Goal: Task Accomplishment & Management: Use online tool/utility

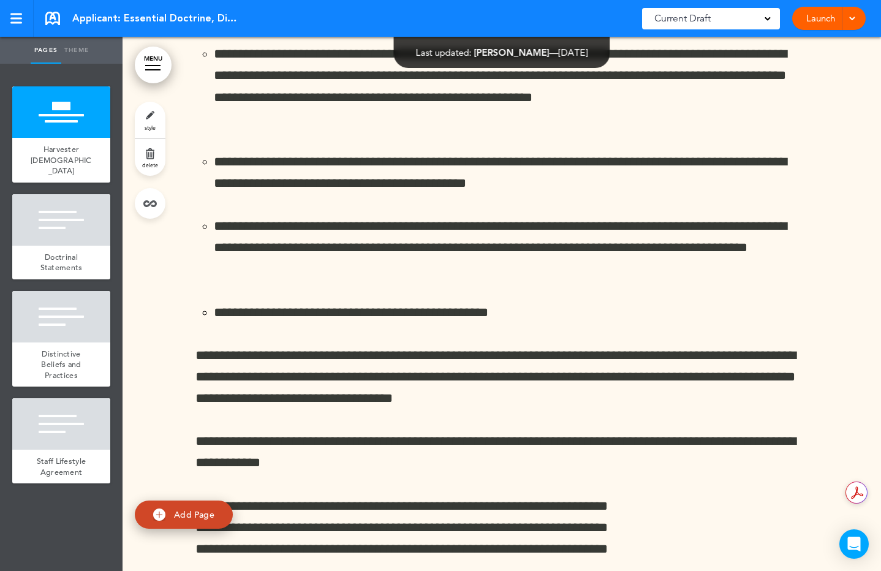
scroll to position [9622, 0]
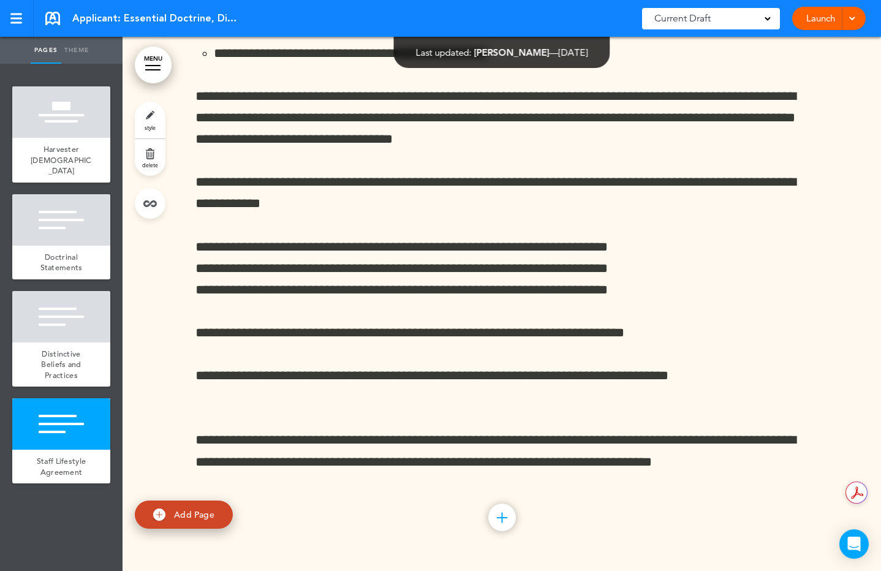
click at [852, 22] on div at bounding box center [850, 18] width 12 height 23
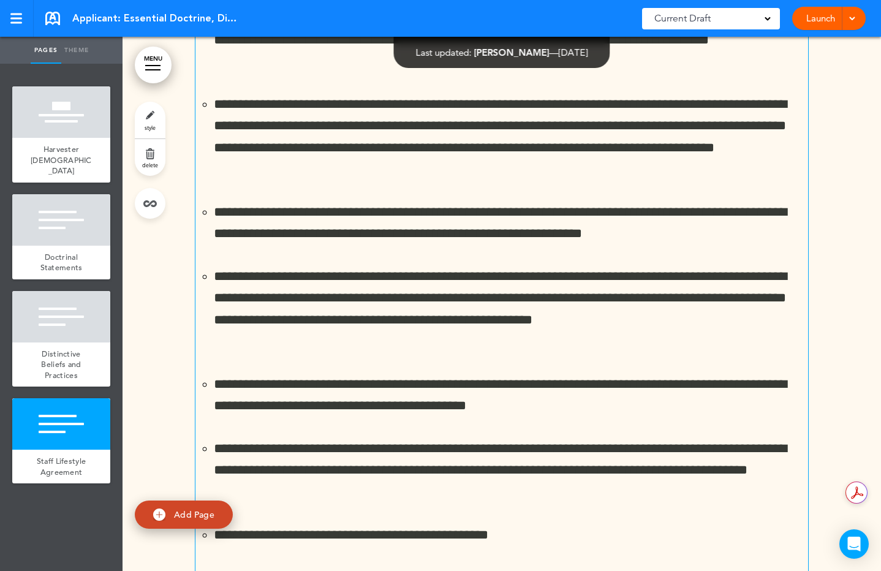
scroll to position [8669, 0]
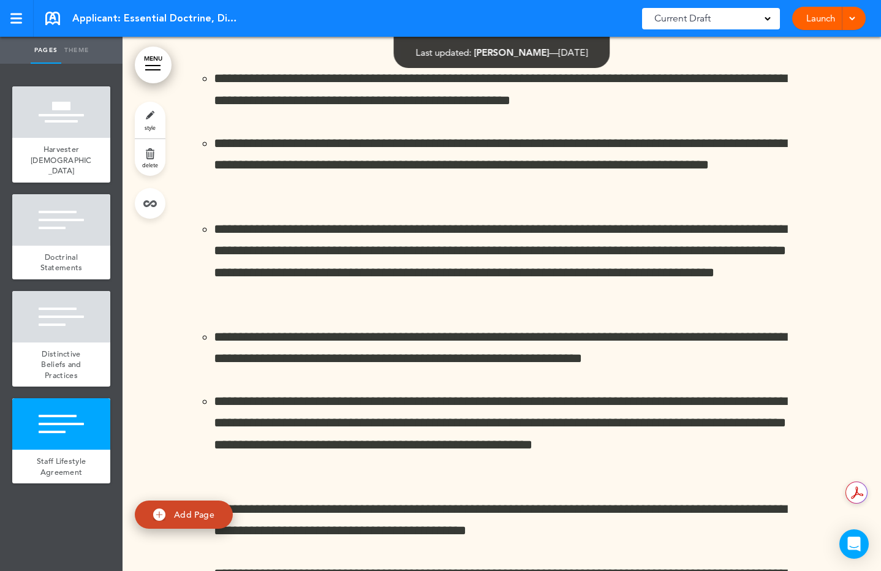
click at [706, 22] on span "Current Draft" at bounding box center [682, 18] width 56 height 17
click at [839, 17] on link "Launch" at bounding box center [820, 18] width 39 height 23
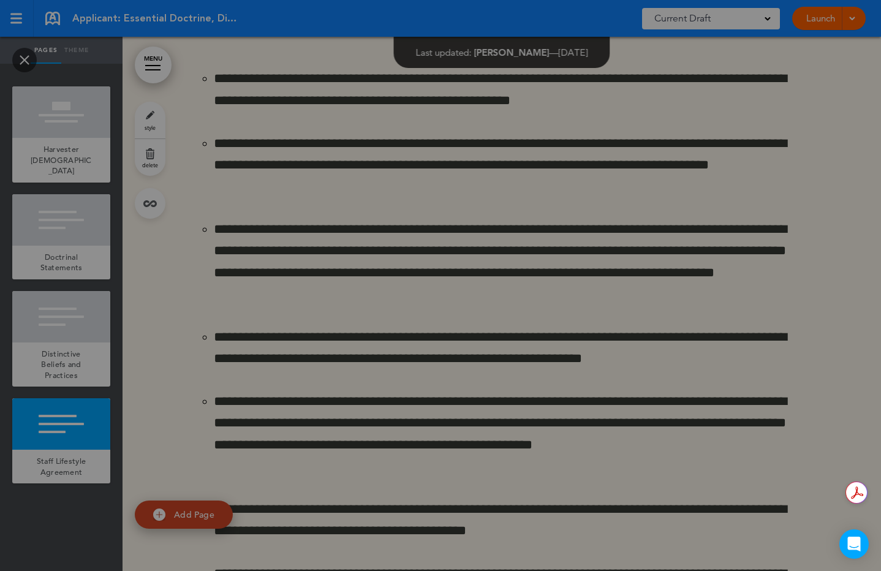
scroll to position [0, 0]
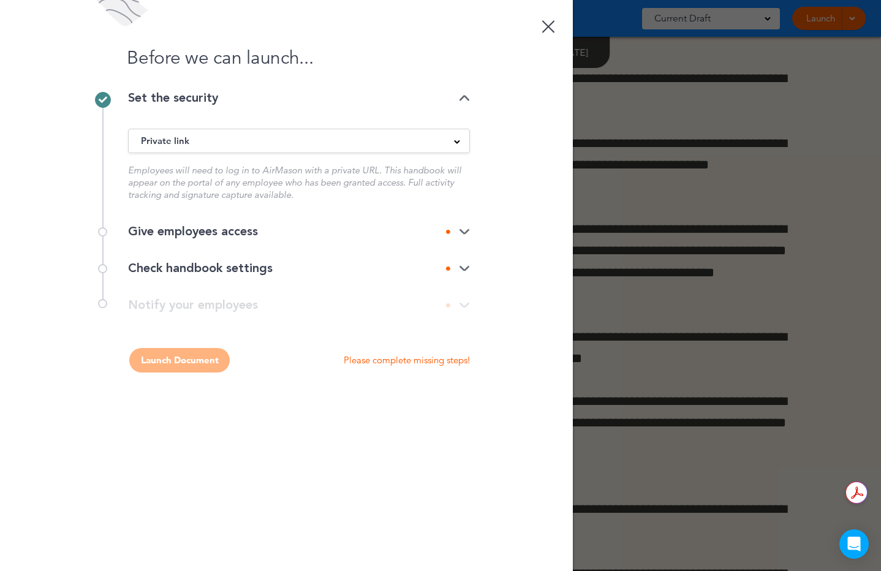
click at [274, 143] on div "Private link" at bounding box center [299, 140] width 341 height 13
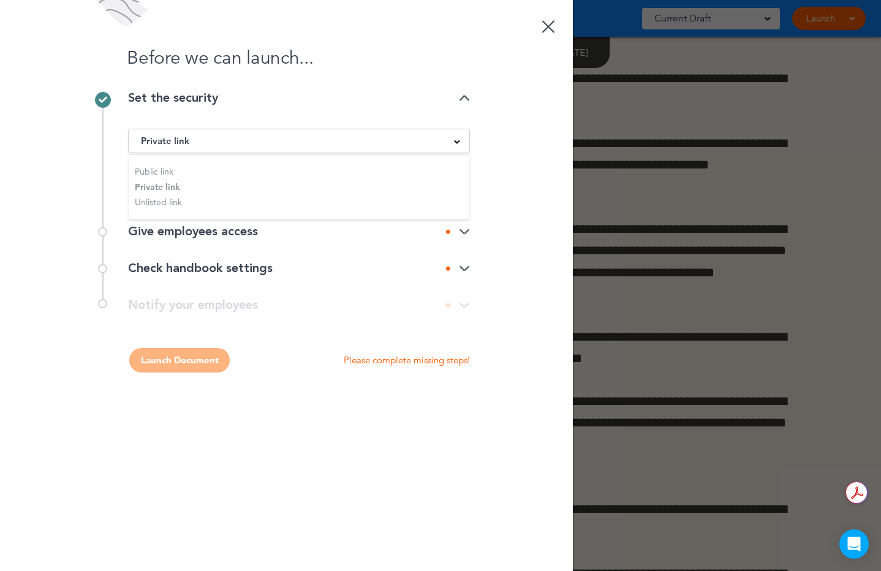
click at [151, 186] on ul "Public link Private link Unlisted link" at bounding box center [299, 186] width 341 height 65
click at [510, 142] on div "Before we can launch... Set the security Private link Public link Private link …" at bounding box center [286, 285] width 573 height 571
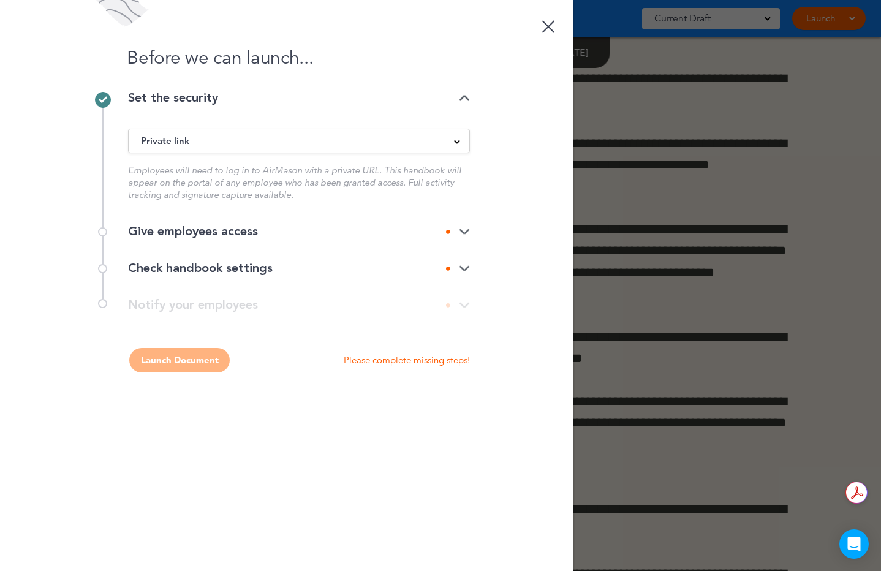
click at [436, 142] on div "Private link" at bounding box center [299, 140] width 341 height 13
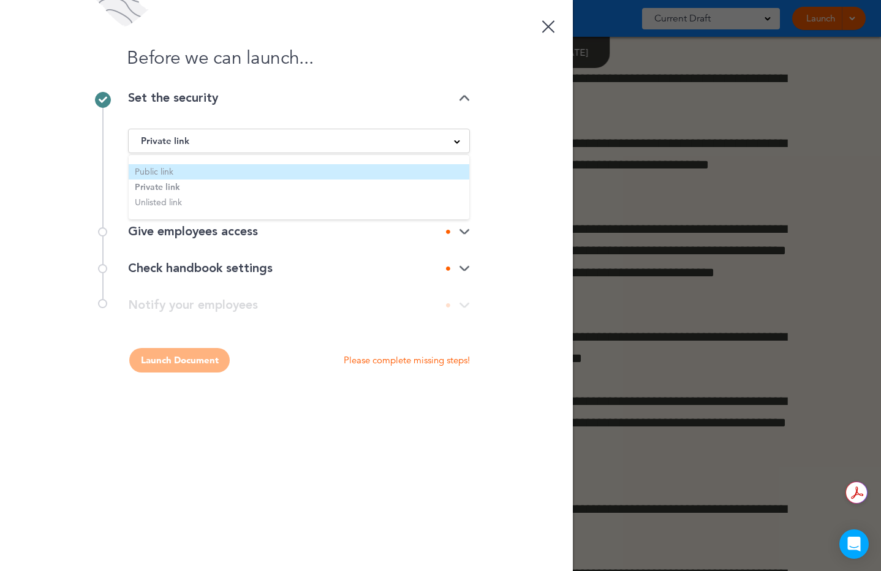
click at [329, 168] on li "Public link" at bounding box center [299, 171] width 341 height 15
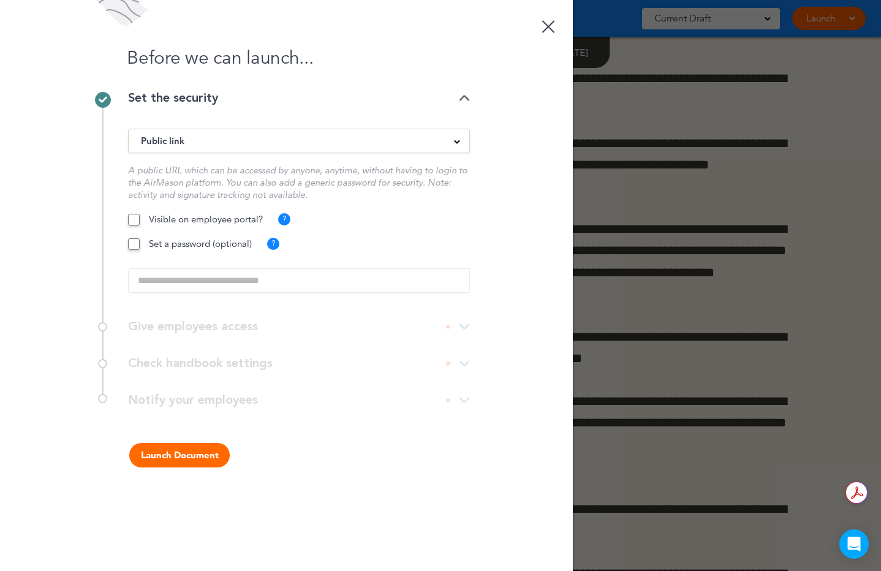
click at [458, 140] on span at bounding box center [457, 141] width 6 height 6
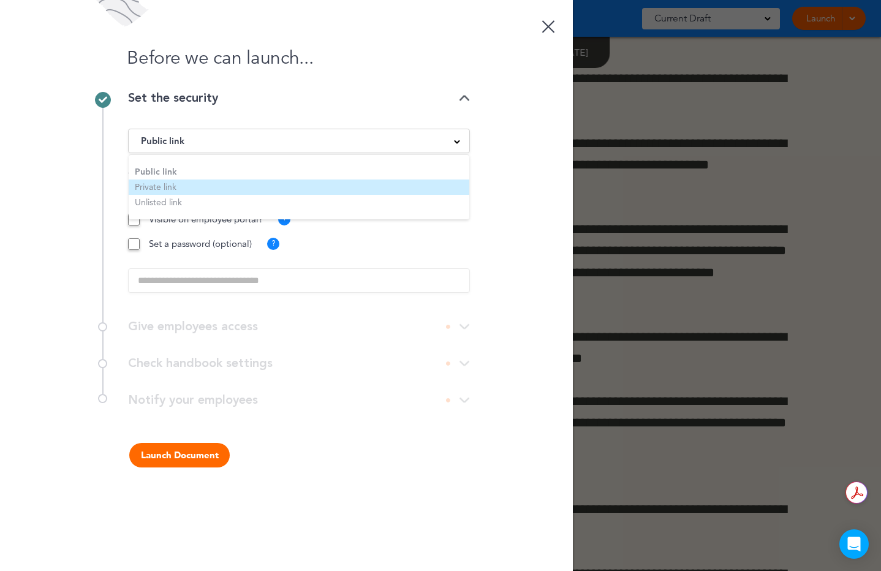
click at [165, 187] on li "Private link" at bounding box center [299, 186] width 341 height 15
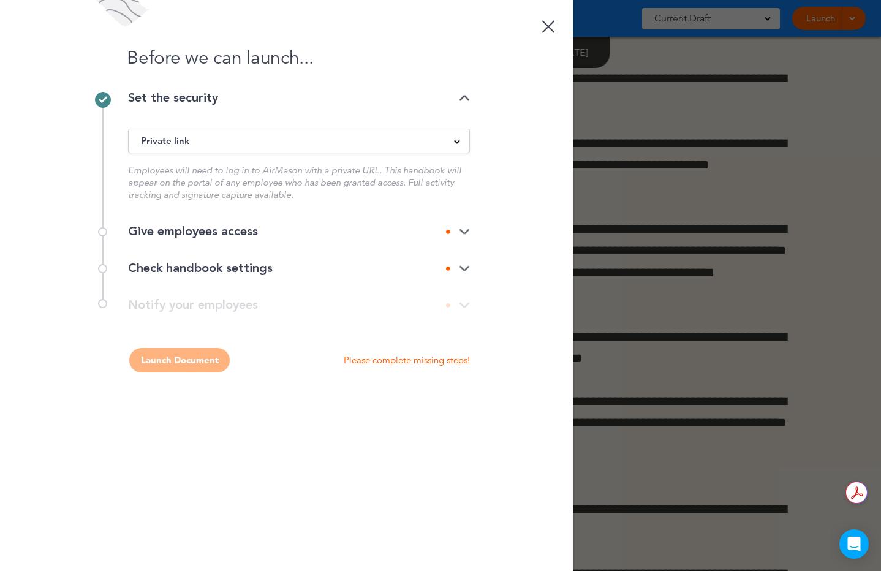
click at [462, 232] on img at bounding box center [464, 232] width 11 height 8
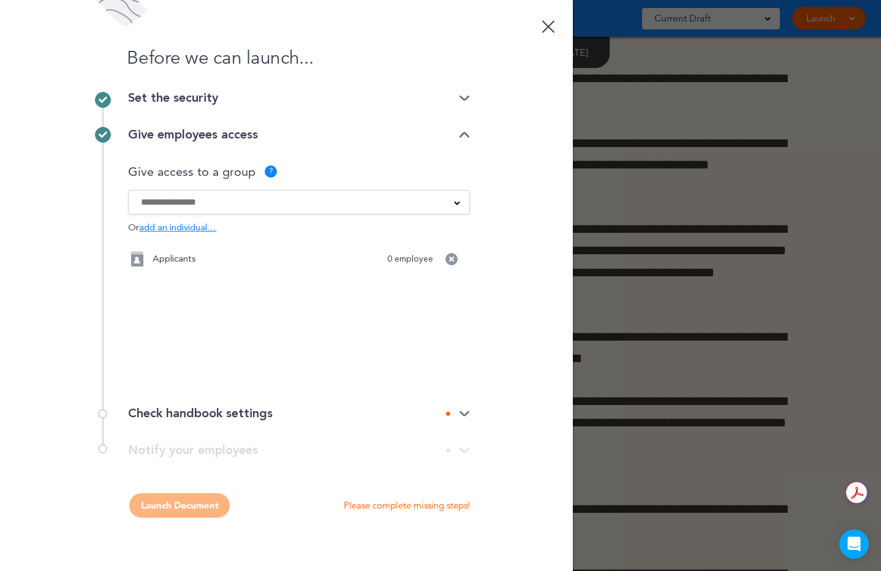
click at [464, 134] on img at bounding box center [464, 135] width 11 height 8
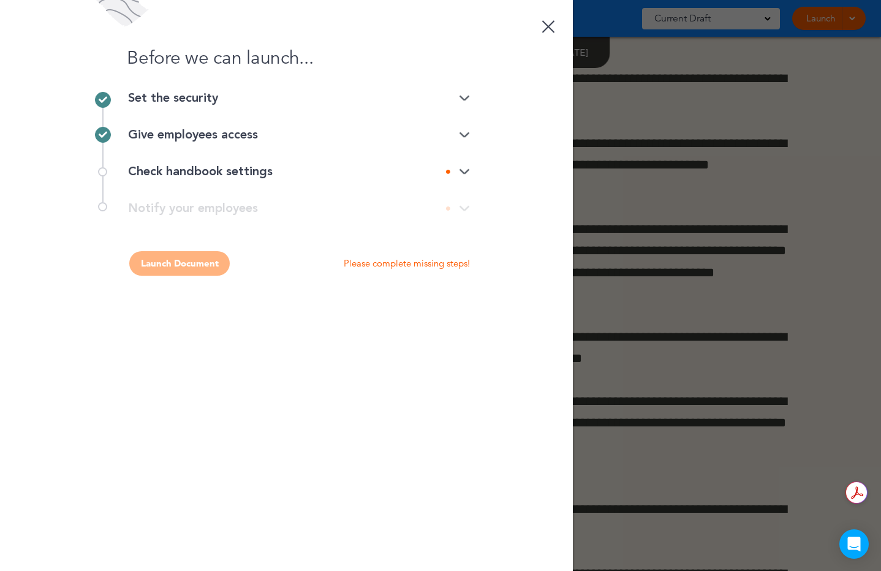
click at [466, 132] on img at bounding box center [464, 135] width 11 height 8
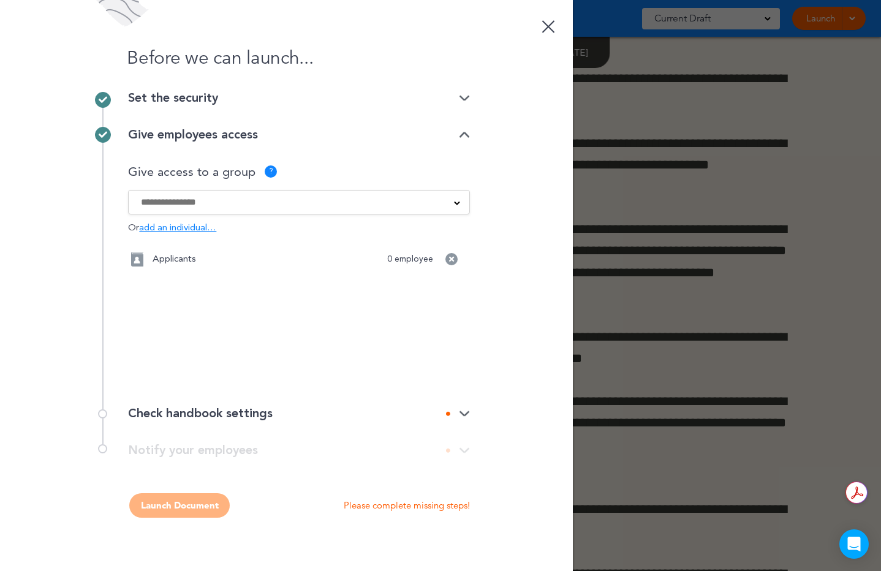
click at [208, 203] on input at bounding box center [291, 201] width 300 height 13
click at [397, 164] on div "Give access to a group ? All Staff Applicants Or add an individual… Give access…" at bounding box center [299, 274] width 342 height 242
click at [463, 134] on img at bounding box center [464, 135] width 11 height 8
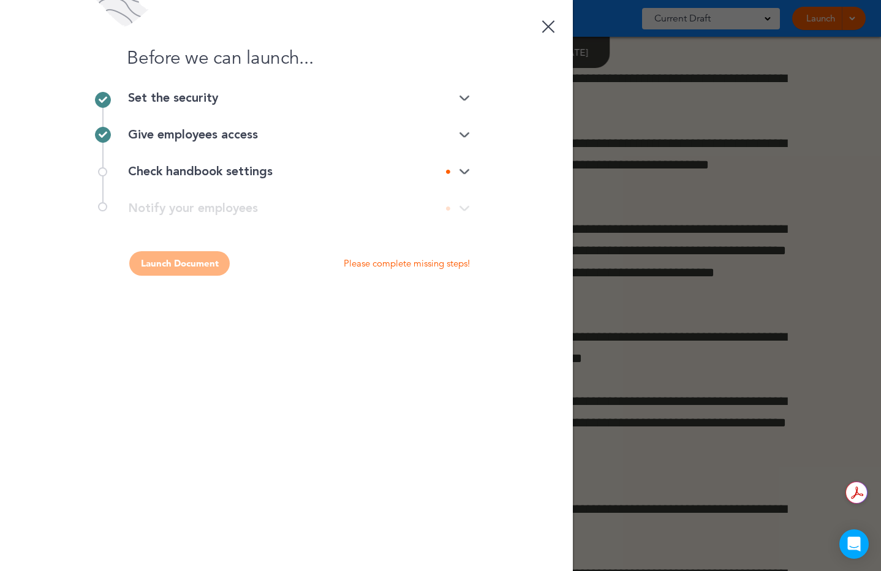
click at [222, 172] on div "Check handbook settings" at bounding box center [299, 171] width 342 height 12
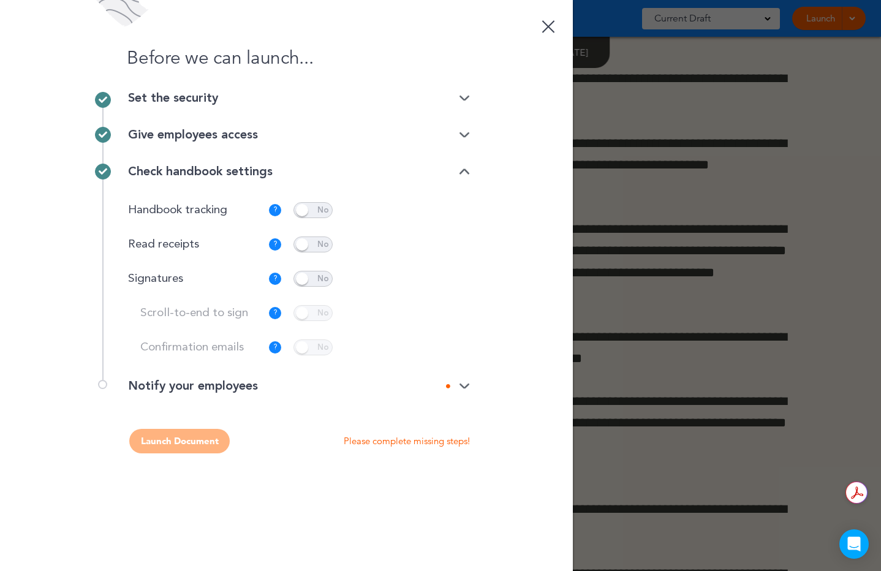
click at [301, 243] on span at bounding box center [312, 244] width 39 height 16
click at [298, 278] on span at bounding box center [312, 279] width 39 height 16
click at [302, 313] on span at bounding box center [312, 313] width 39 height 16
click at [304, 347] on span at bounding box center [312, 347] width 39 height 16
click at [435, 350] on p "Customize" at bounding box center [431, 348] width 42 height 8
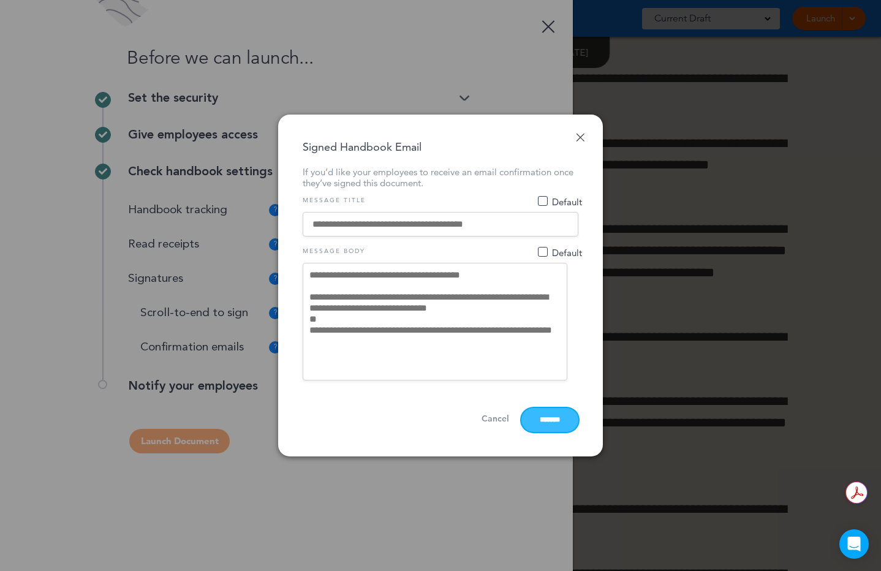
click at [535, 425] on input "*******" at bounding box center [549, 420] width 57 height 24
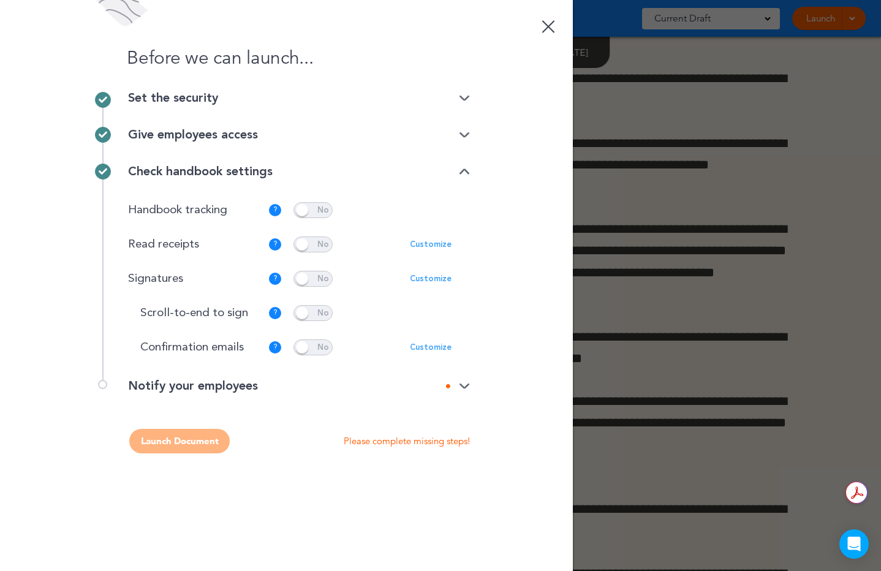
click at [425, 279] on p "Customize" at bounding box center [431, 279] width 42 height 8
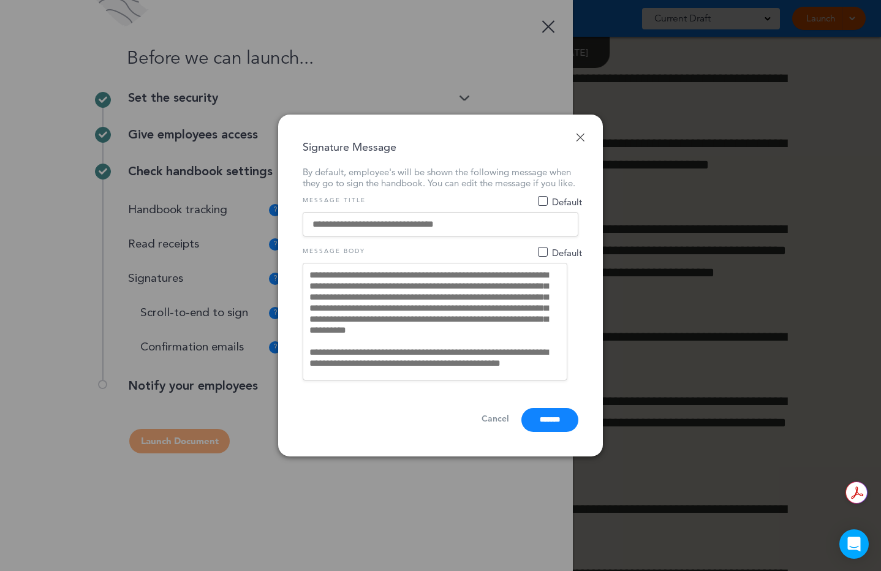
drag, startPoint x: 472, startPoint y: 290, endPoint x: 402, endPoint y: 287, distance: 69.9
click at [402, 287] on textarea "**********" at bounding box center [435, 322] width 265 height 118
click at [401, 289] on textarea "**********" at bounding box center [435, 322] width 265 height 118
click at [546, 293] on textarea "**********" at bounding box center [435, 322] width 265 height 118
click at [538, 312] on textarea "**********" at bounding box center [435, 322] width 265 height 118
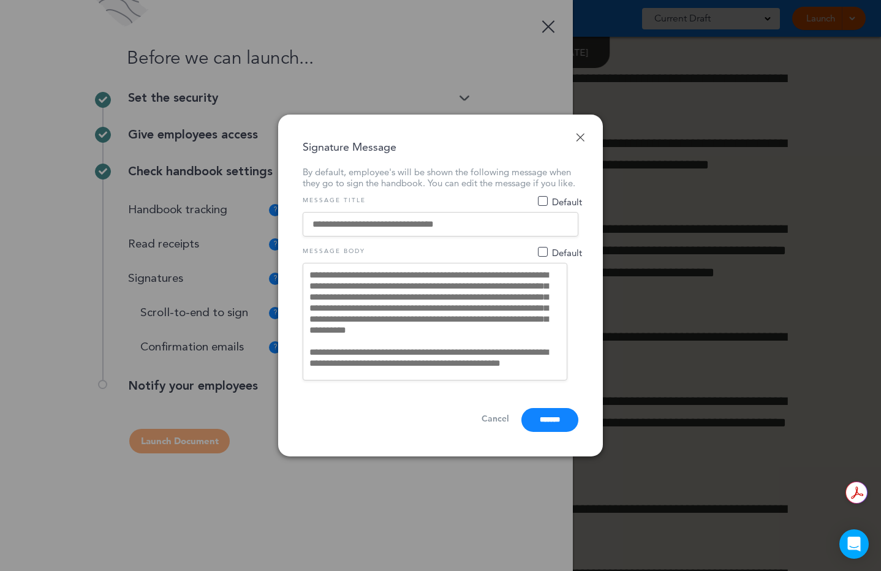
click at [440, 332] on textarea "**********" at bounding box center [435, 322] width 265 height 118
click at [538, 425] on input "*******" at bounding box center [549, 420] width 57 height 24
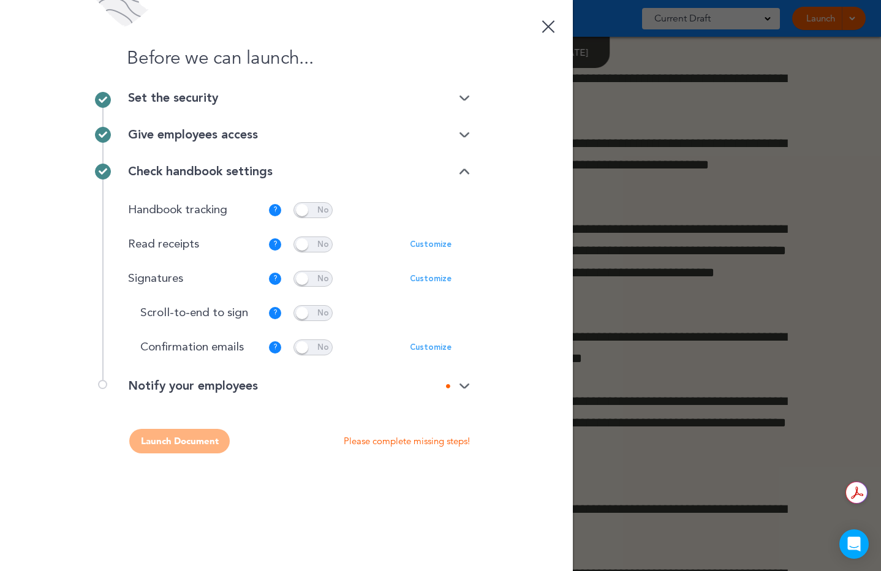
click at [461, 385] on img at bounding box center [464, 386] width 11 height 8
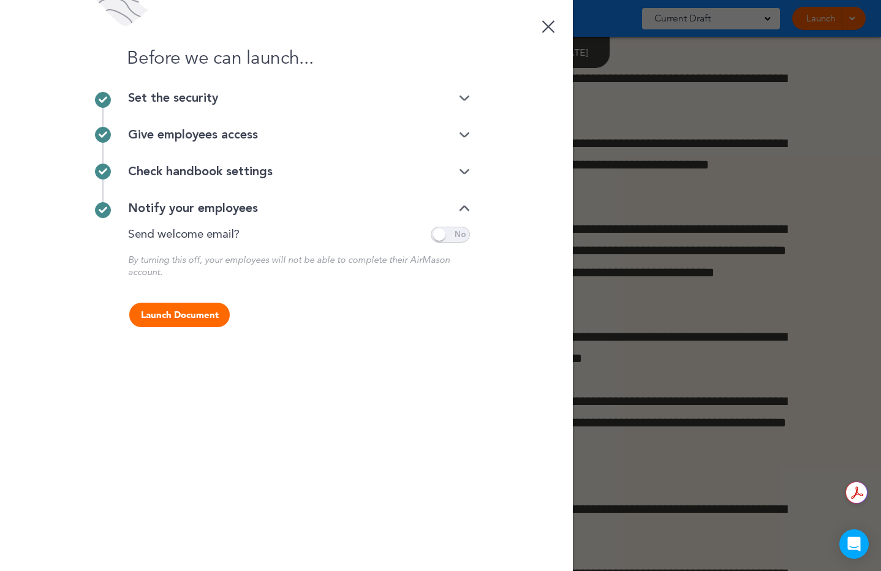
click at [466, 208] on img at bounding box center [464, 209] width 11 height 8
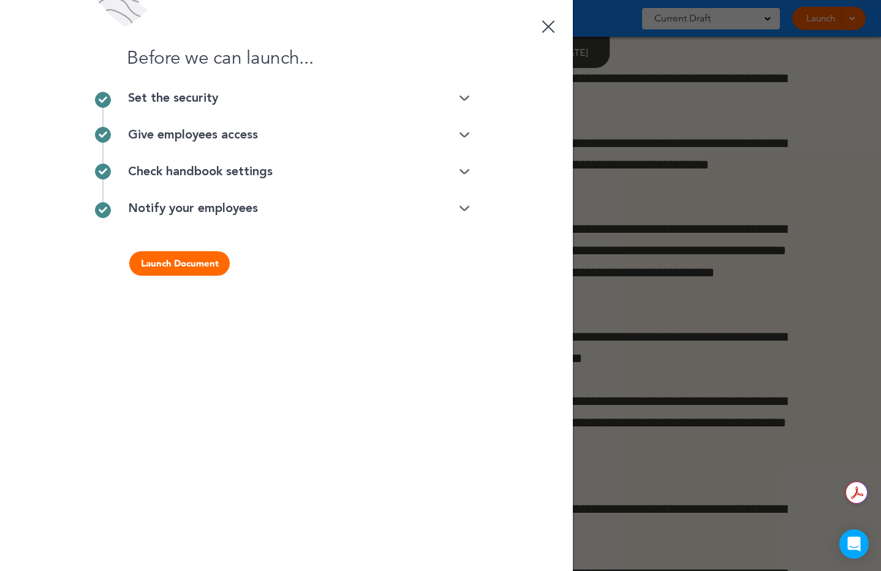
click at [465, 209] on img at bounding box center [464, 209] width 11 height 8
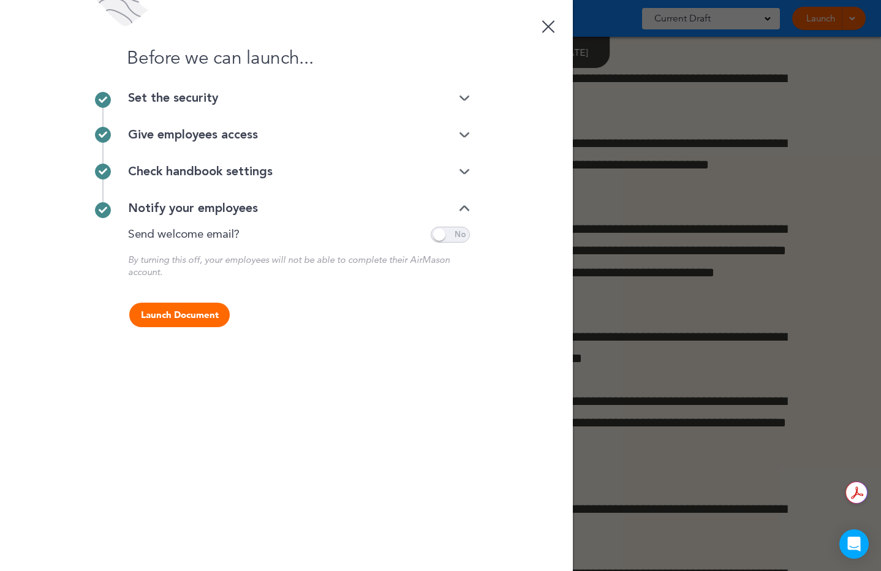
click at [442, 234] on span at bounding box center [450, 235] width 39 height 16
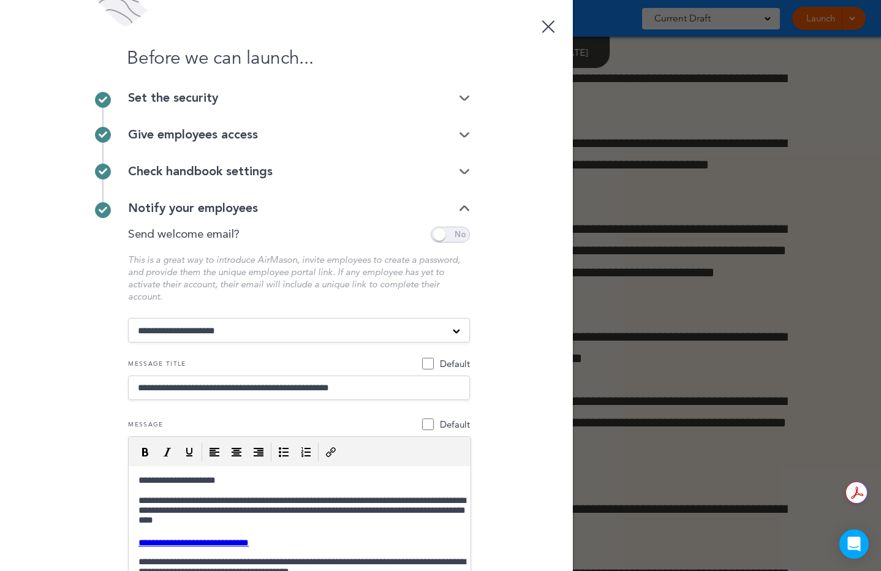
click at [458, 233] on span at bounding box center [450, 235] width 39 height 16
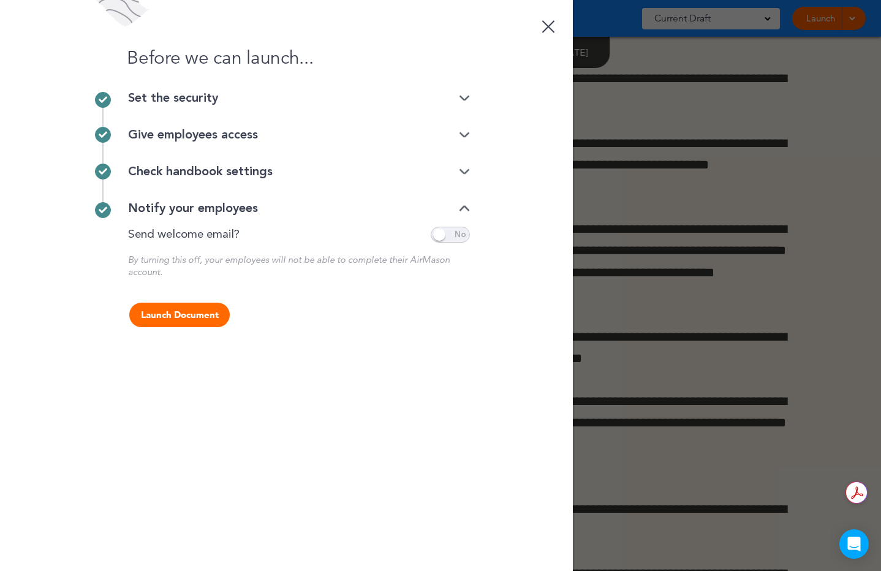
click at [192, 316] on button "Launch Document" at bounding box center [179, 315] width 100 height 25
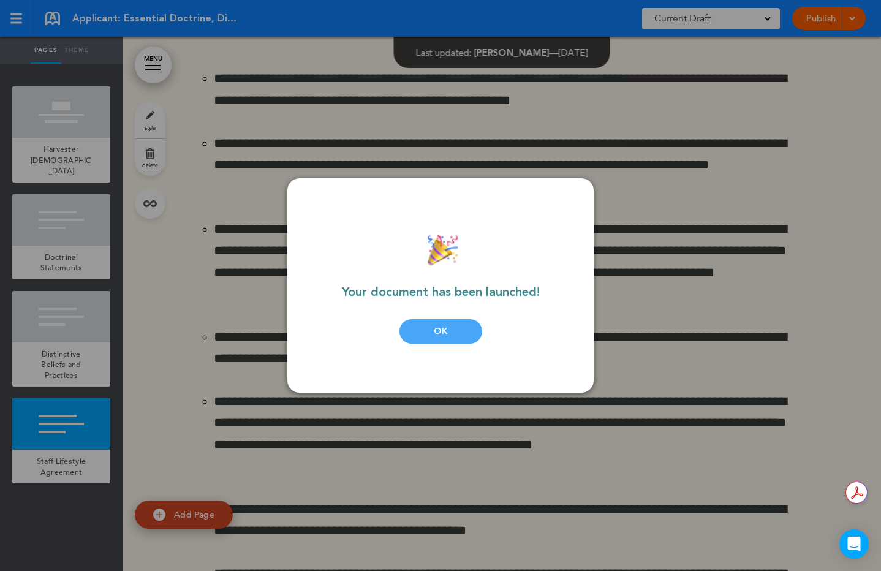
click at [439, 328] on div "OK" at bounding box center [440, 331] width 83 height 25
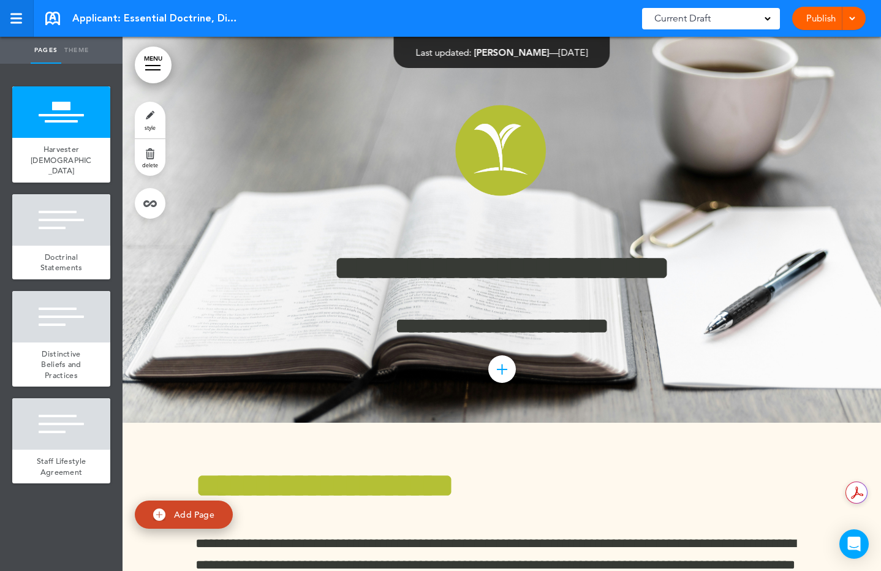
click at [13, 18] on div at bounding box center [16, 19] width 12 height 2
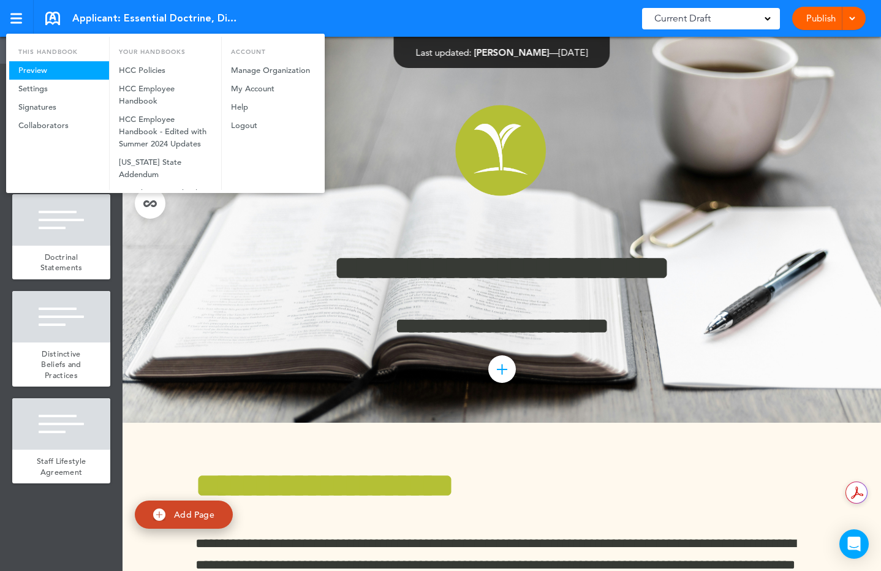
click at [28, 68] on link "Preview" at bounding box center [59, 70] width 100 height 18
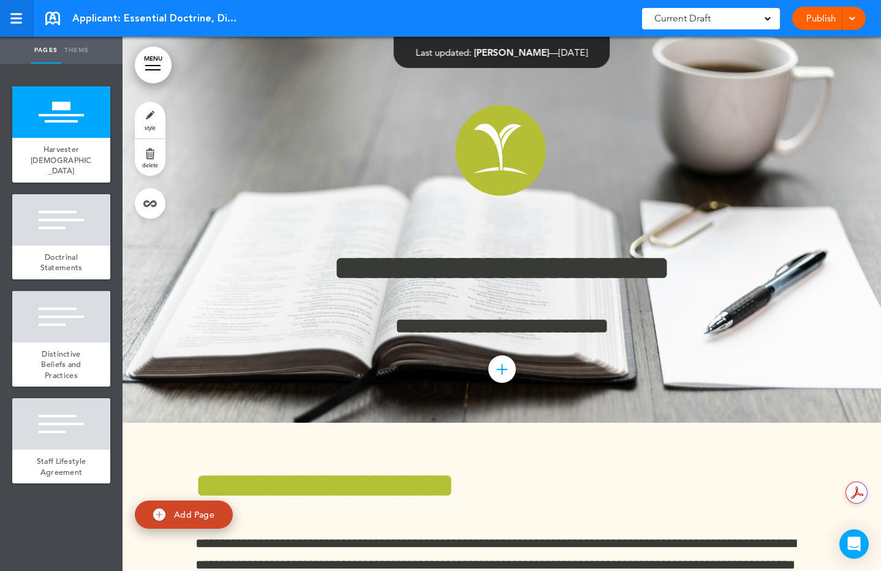
click at [15, 18] on div at bounding box center [16, 19] width 12 height 2
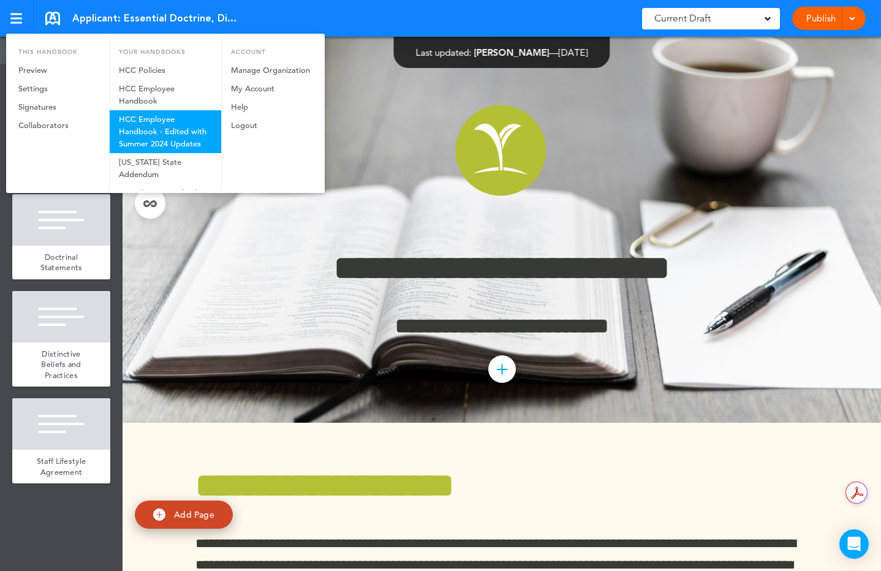
click at [138, 151] on link "HCC Employee Handbook - Edited with Summer 2024 Updates" at bounding box center [165, 131] width 111 height 43
